Goal: Information Seeking & Learning: Learn about a topic

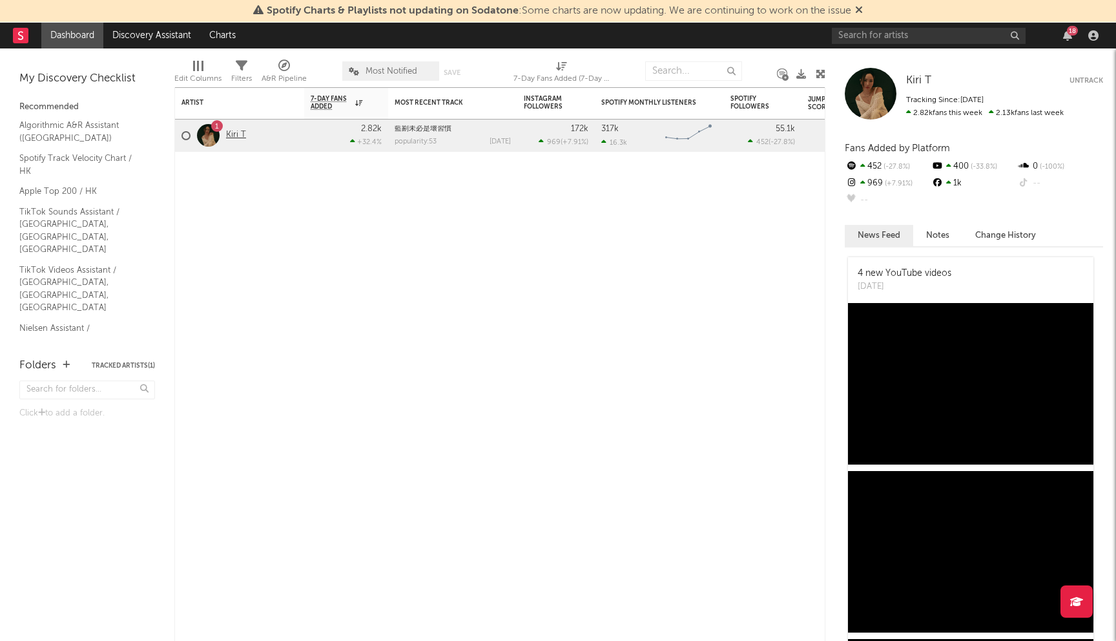
click at [236, 132] on link "Kiri T" at bounding box center [236, 135] width 20 height 11
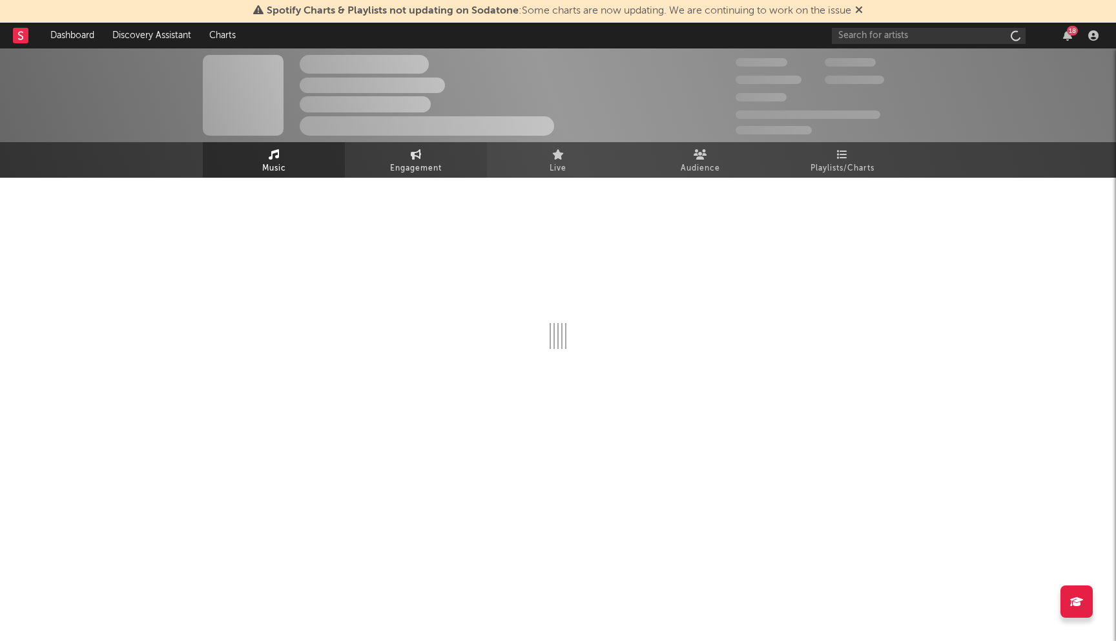
click at [437, 154] on link "Engagement" at bounding box center [416, 160] width 142 height 36
select select "1w"
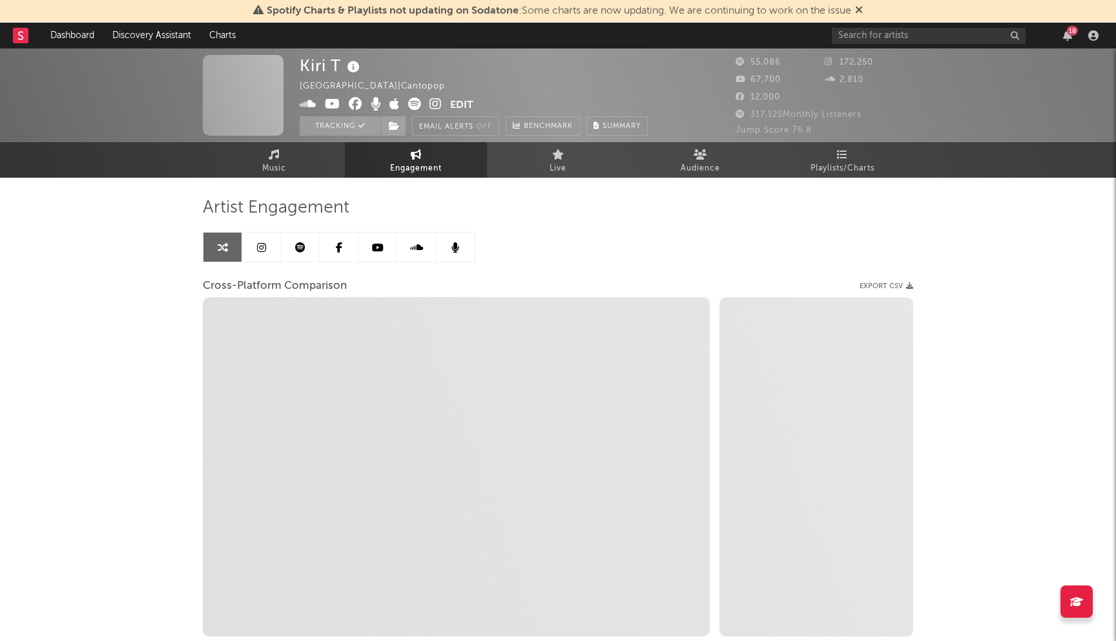
click at [256, 256] on link at bounding box center [261, 246] width 39 height 29
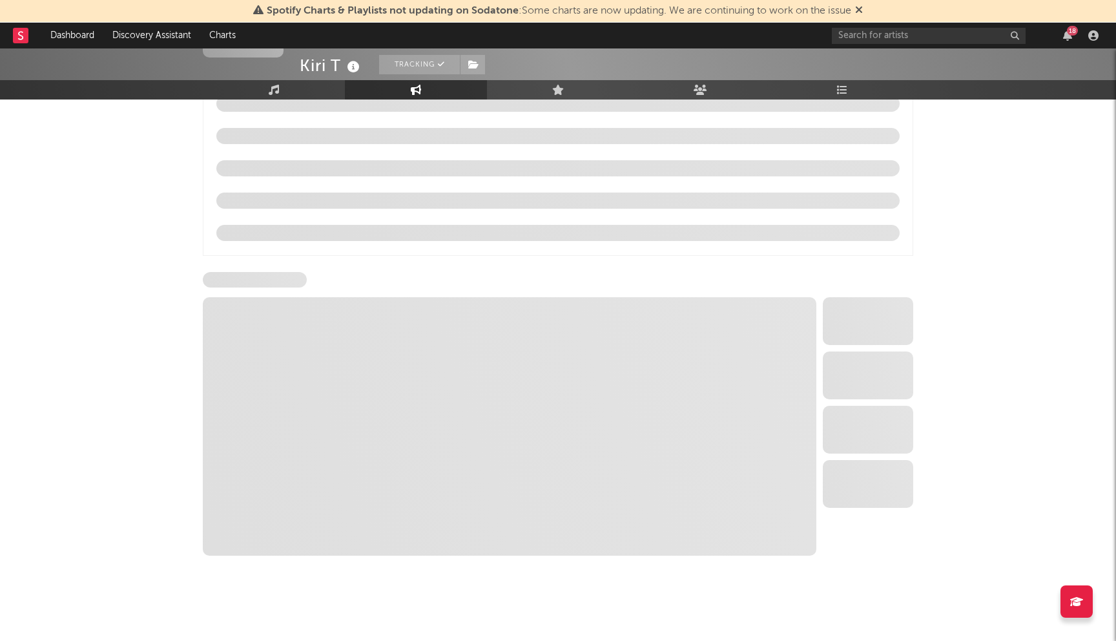
scroll to position [1099, 0]
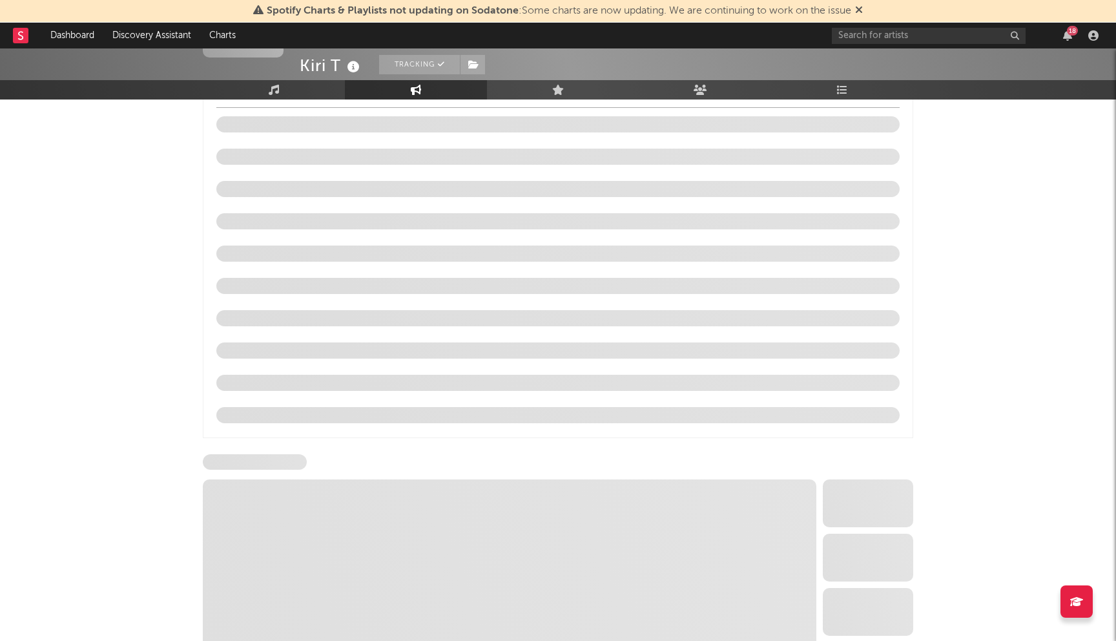
select select "6m"
